Goal: Task Accomplishment & Management: Use online tool/utility

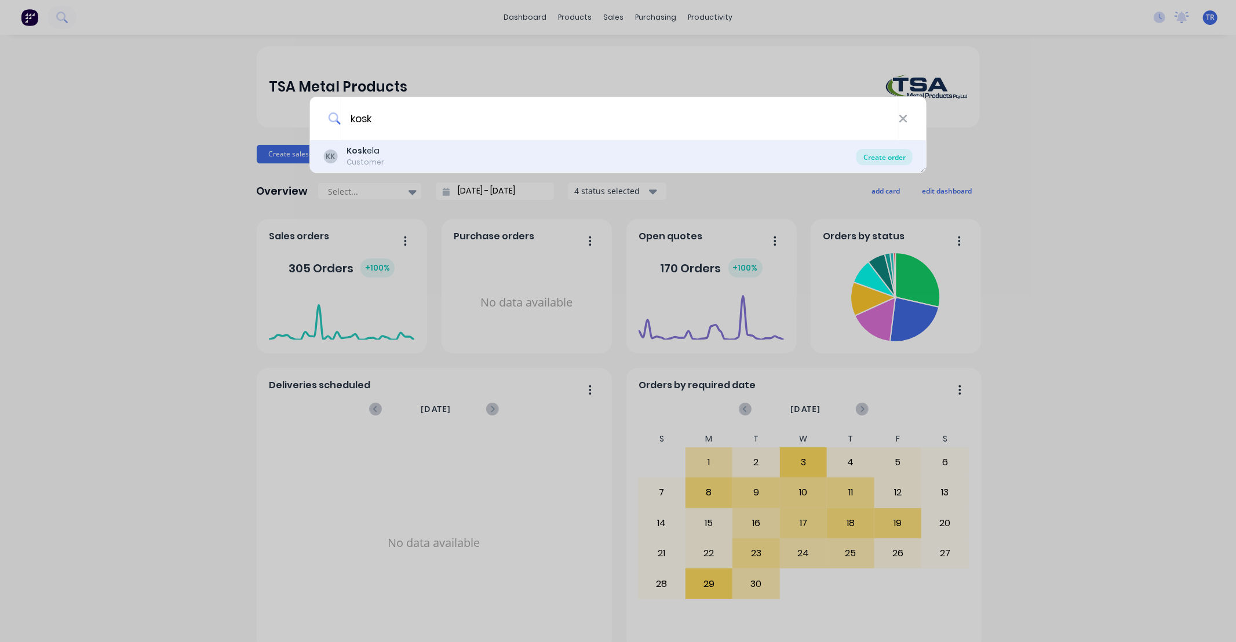
type input "kosk"
click at [887, 155] on div "Create order" at bounding box center [884, 157] width 56 height 16
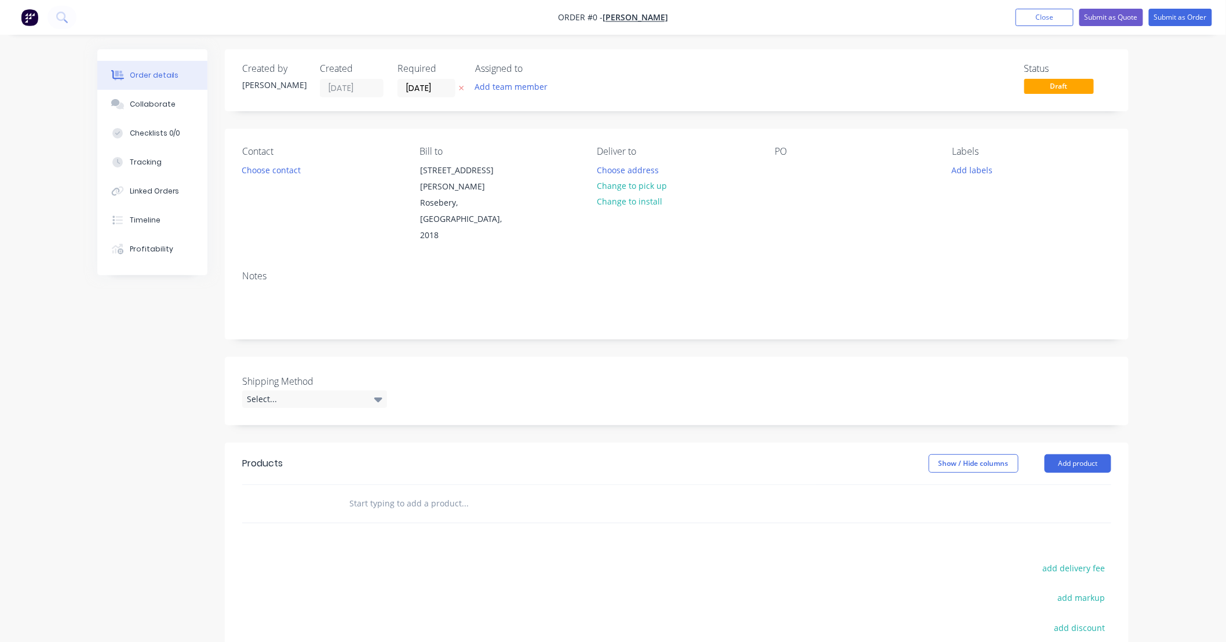
click at [404, 492] on input "text" at bounding box center [465, 503] width 232 height 23
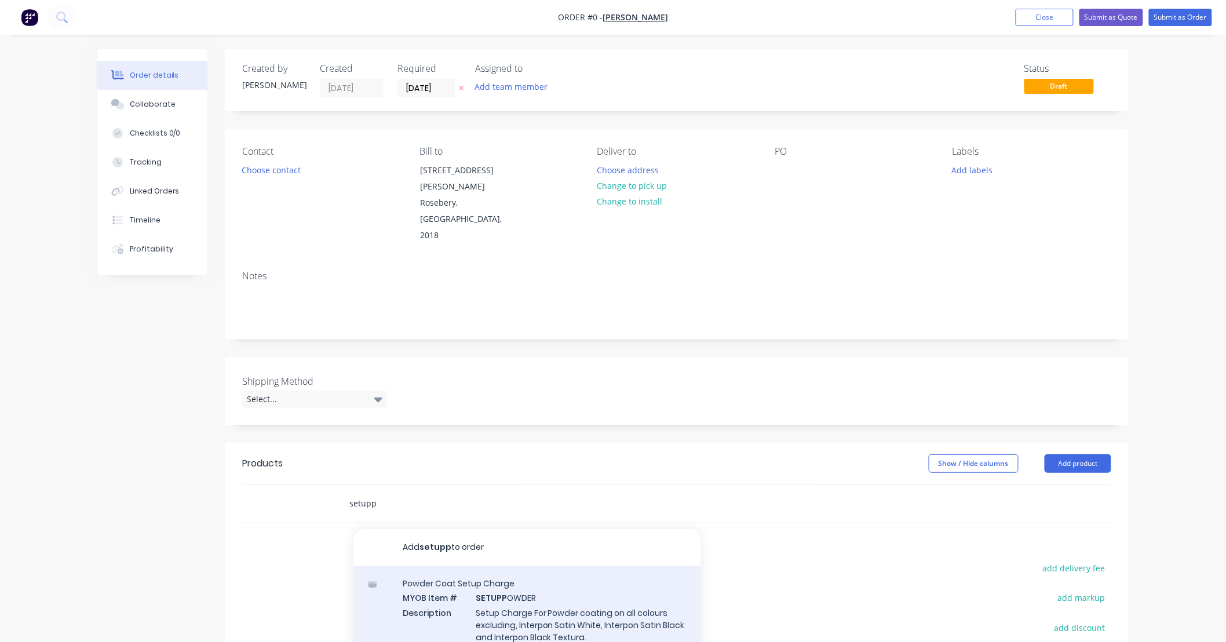
type input "setupp"
click at [633, 583] on div "Powder Coat Setup Charge MYOB Item # SETUPP OWDER Description Setup Charge For …" at bounding box center [527, 617] width 348 height 103
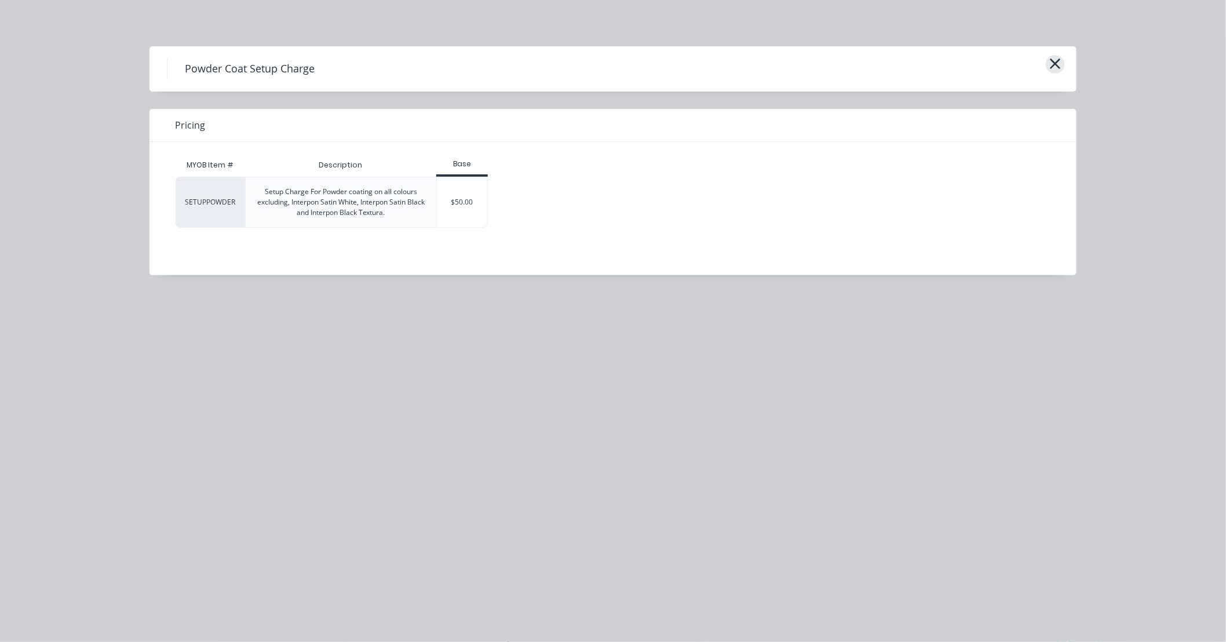
click at [1057, 60] on icon "button" at bounding box center [1055, 64] width 12 height 16
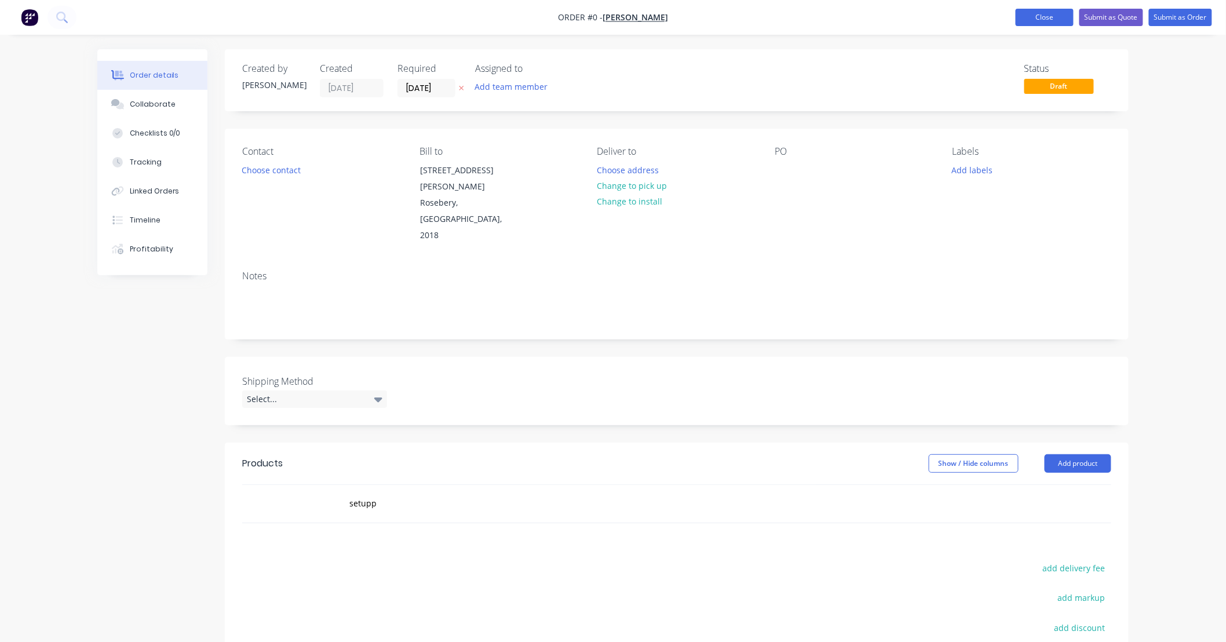
click at [1049, 19] on button "Close" at bounding box center [1045, 17] width 58 height 17
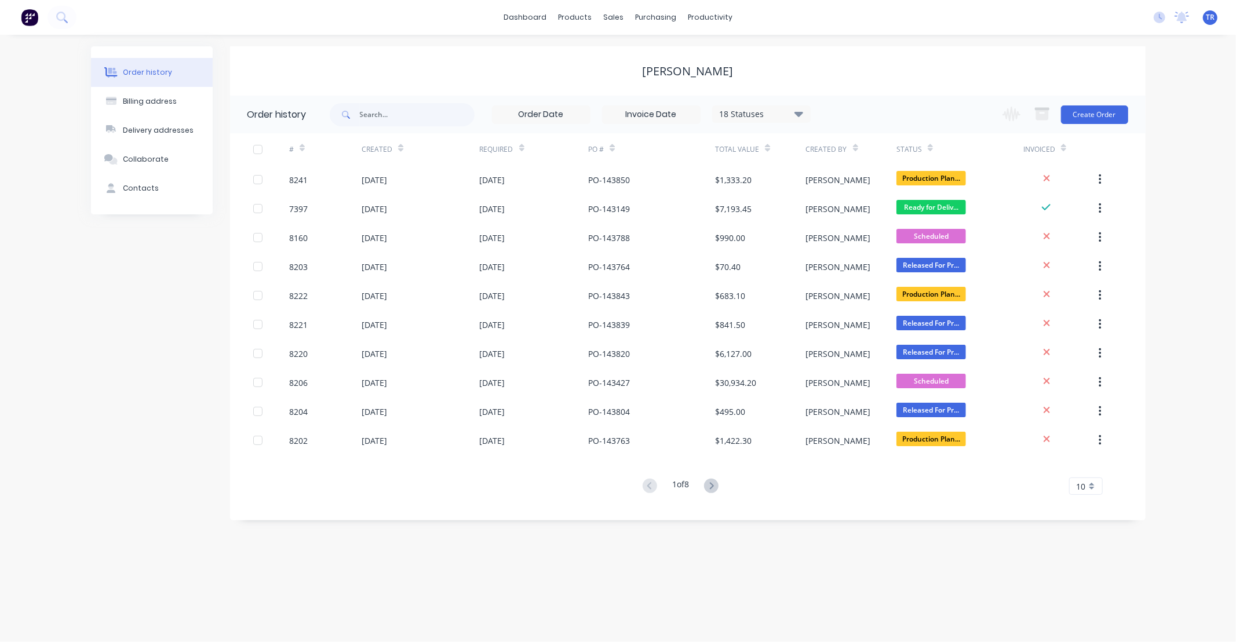
click at [1094, 575] on div "Order history Billing address Delivery addresses Collaborate Contacts [PERSON_N…" at bounding box center [618, 338] width 1236 height 607
click at [1076, 576] on div "Order history Billing address Delivery addresses Collaborate Contacts [PERSON_N…" at bounding box center [618, 338] width 1236 height 607
